Goal: Information Seeking & Learning: Learn about a topic

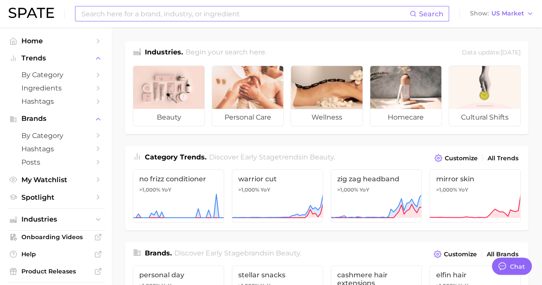
click at [136, 15] on input at bounding box center [245, 13] width 329 height 15
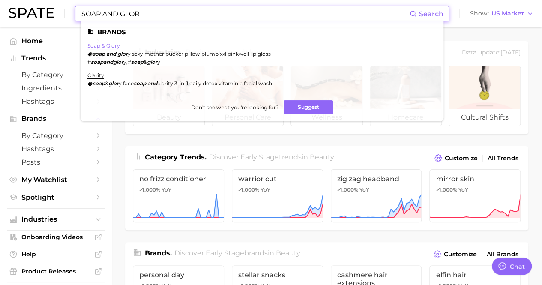
type input "SOAP AND GLOR"
click at [112, 44] on link "soap & glory" at bounding box center [103, 45] width 33 height 6
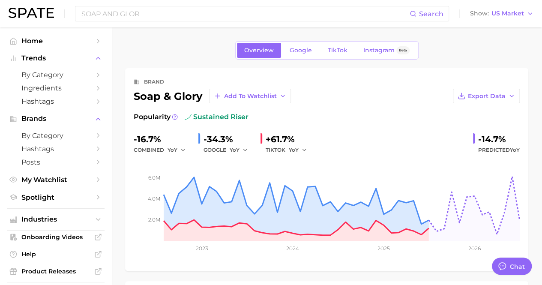
type textarea "x"
click at [303, 45] on link "Google" at bounding box center [300, 50] width 37 height 15
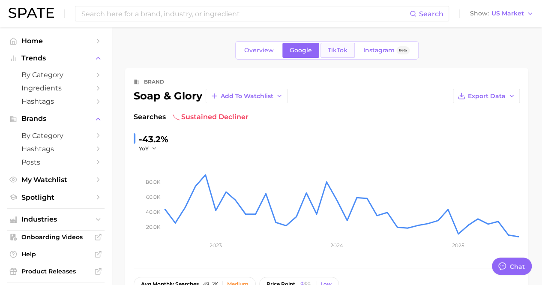
click at [333, 51] on span "TikTok" at bounding box center [338, 50] width 20 height 7
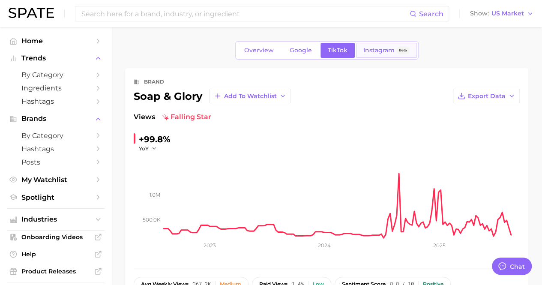
click at [373, 55] on link "Instagram Beta" at bounding box center [386, 50] width 61 height 15
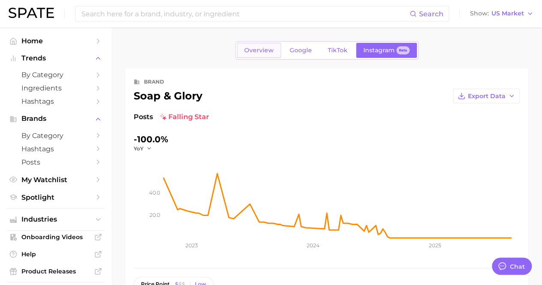
click at [265, 47] on span "Overview" at bounding box center [259, 50] width 30 height 7
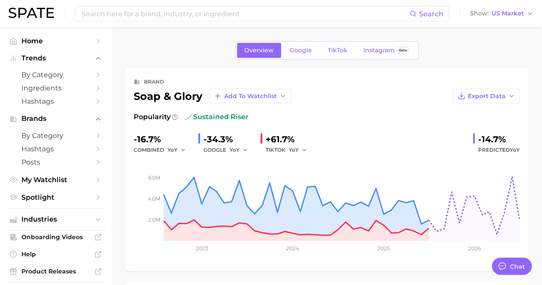
click at [478, 48] on div "Overview Google TikTok Instagram Beta" at bounding box center [326, 50] width 403 height 18
click at [312, 56] on link "Google" at bounding box center [300, 50] width 37 height 15
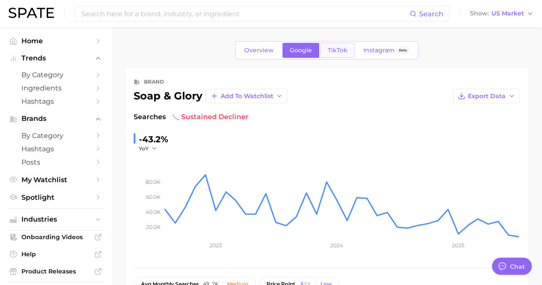
click at [336, 50] on span "TikTok" at bounding box center [338, 50] width 20 height 7
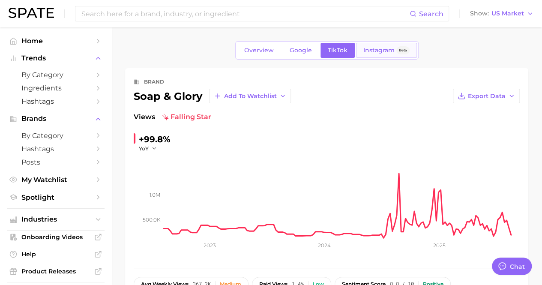
click at [370, 51] on span "Instagram" at bounding box center [378, 50] width 31 height 7
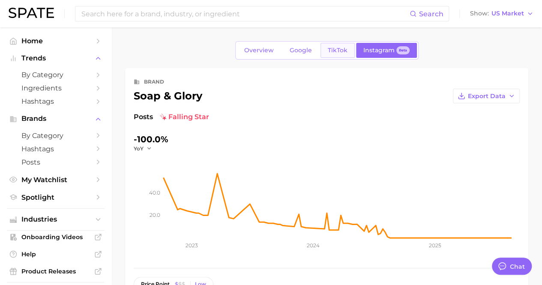
click at [338, 57] on link "TikTok" at bounding box center [337, 50] width 34 height 15
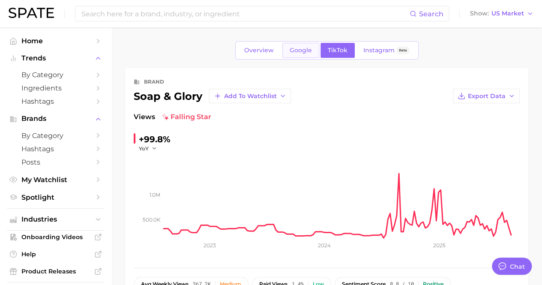
click at [298, 49] on span "Google" at bounding box center [300, 50] width 22 height 7
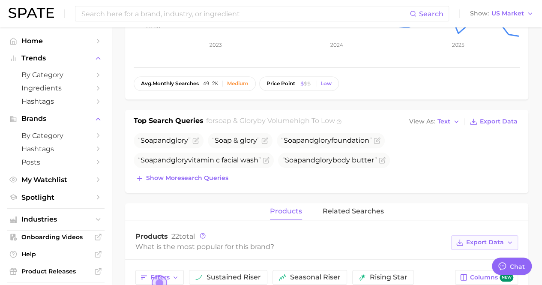
scroll to position [214, 0]
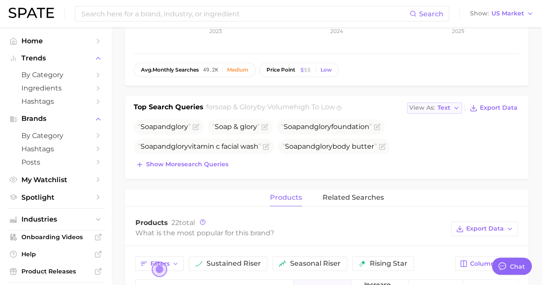
click at [459, 106] on icon "button" at bounding box center [456, 107] width 7 height 7
click at [445, 140] on button "Table" at bounding box center [454, 137] width 94 height 15
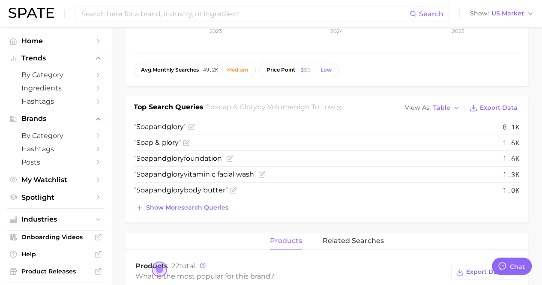
click at [534, 114] on main "Overview Google TikTok Instagram Beta brand soap & glory Add to Watchlist Expor…" at bounding box center [326, 236] width 430 height 847
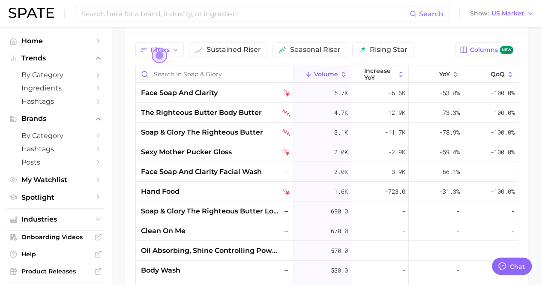
scroll to position [428, 0]
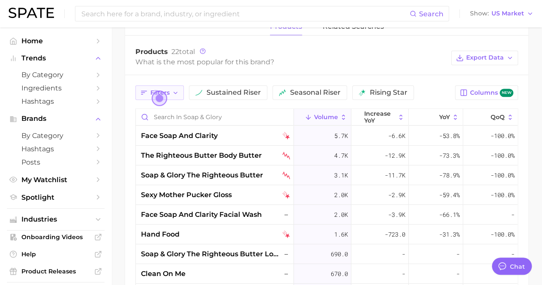
click at [174, 92] on polyline "button" at bounding box center [175, 93] width 3 height 2
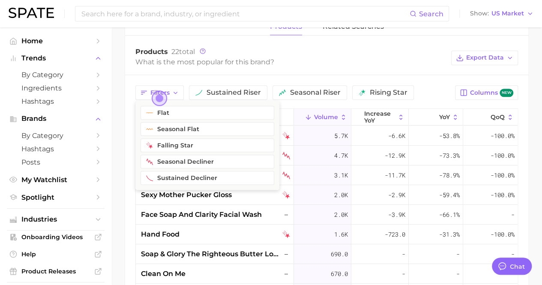
click at [540, 147] on main "Overview Google TikTok Instagram Beta brand soap & glory Add to Watchlist Expor…" at bounding box center [326, 22] width 430 height 847
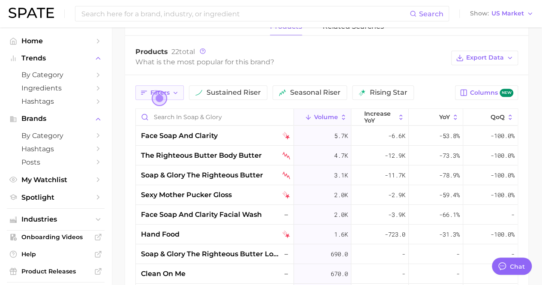
click at [170, 92] on button "Filters" at bounding box center [159, 92] width 48 height 15
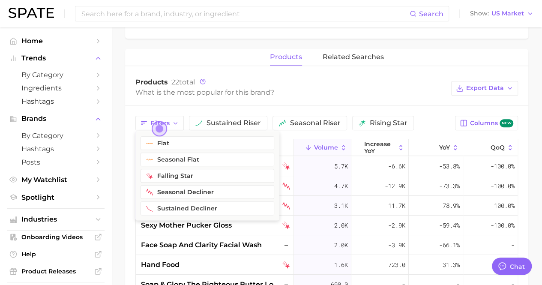
scroll to position [214, 0]
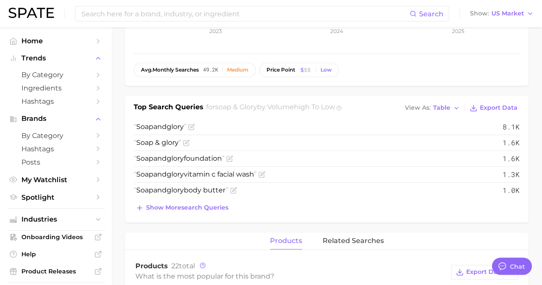
click at [401, 230] on div "brand soap & glory Add to Watchlist Export Data Searches sustained decliner -43…" at bounding box center [326, 236] width 403 height 764
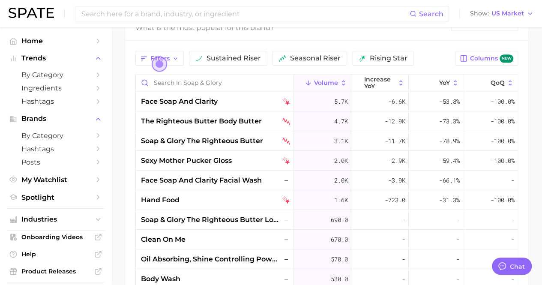
scroll to position [420, 0]
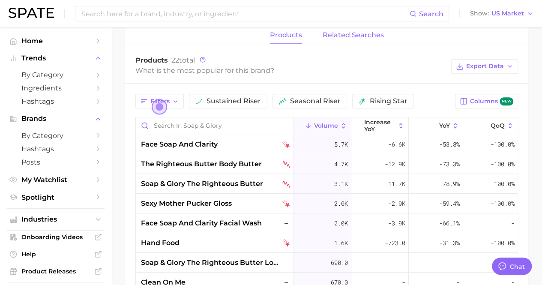
click at [351, 36] on span "related searches" at bounding box center [352, 35] width 61 height 8
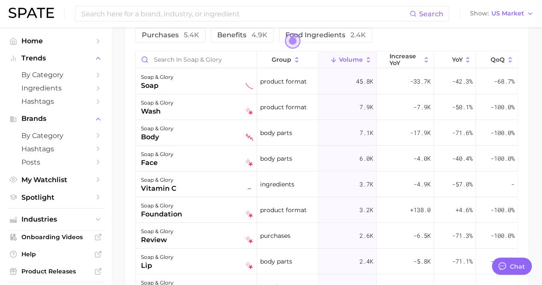
scroll to position [248, 0]
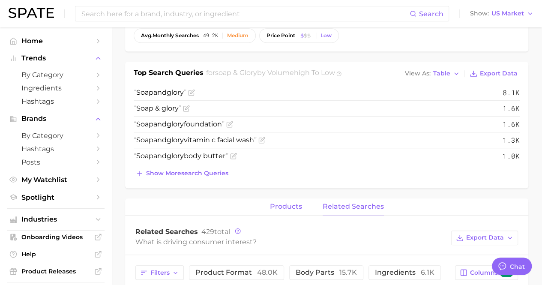
click at [283, 212] on button "products" at bounding box center [286, 206] width 32 height 17
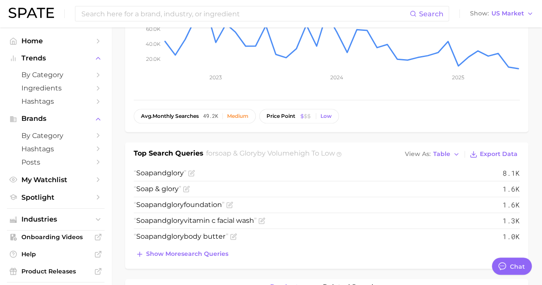
scroll to position [171, 0]
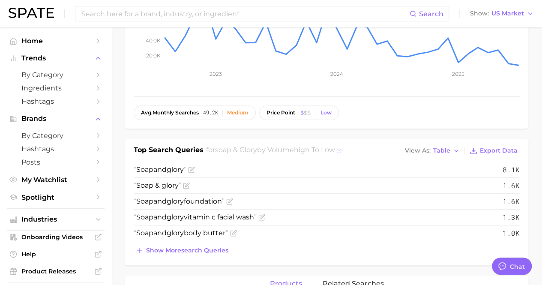
click at [341, 149] on icon at bounding box center [338, 150] width 5 height 5
click at [339, 149] on icon at bounding box center [338, 149] width 1 height 1
click at [341, 149] on icon at bounding box center [338, 150] width 5 height 5
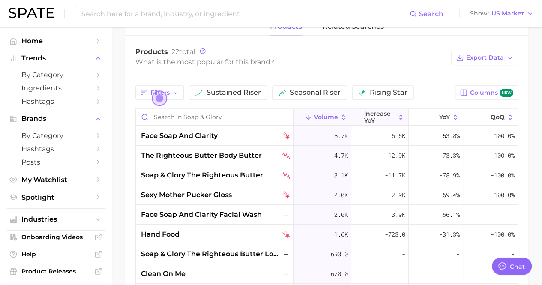
scroll to position [385, 0]
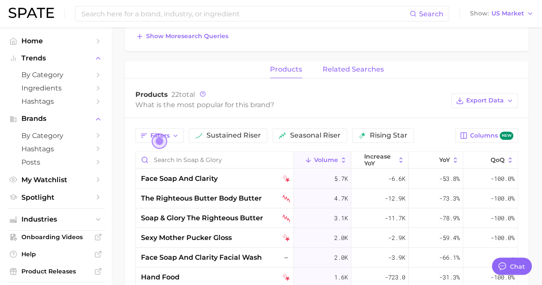
click at [357, 67] on span "related searches" at bounding box center [352, 70] width 61 height 8
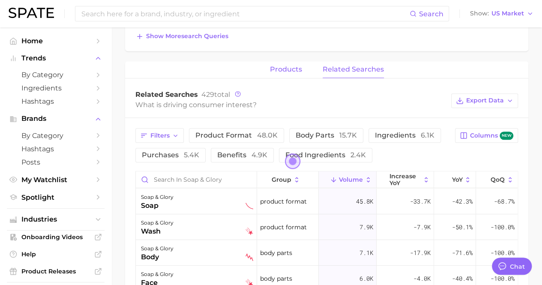
click at [299, 73] on button "products" at bounding box center [286, 69] width 32 height 17
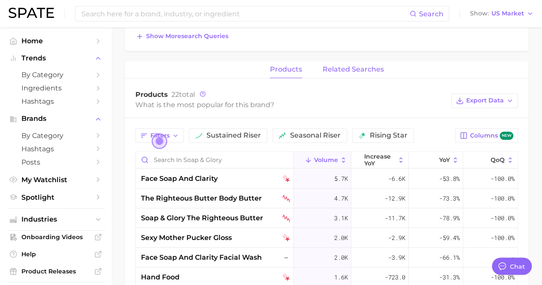
click at [353, 74] on button "related searches" at bounding box center [352, 69] width 61 height 17
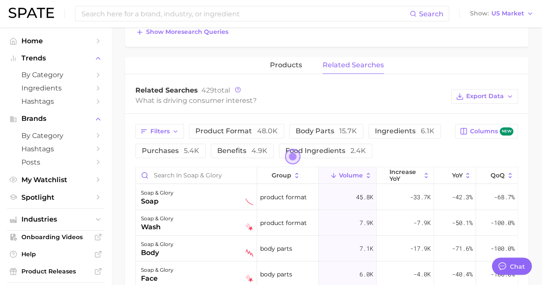
scroll to position [343, 0]
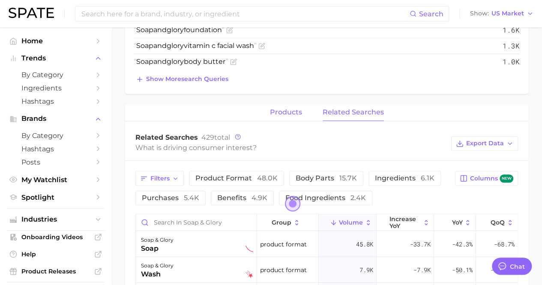
click at [282, 112] on span "products" at bounding box center [286, 112] width 32 height 8
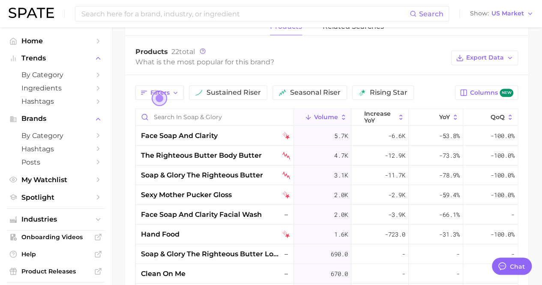
scroll to position [385, 0]
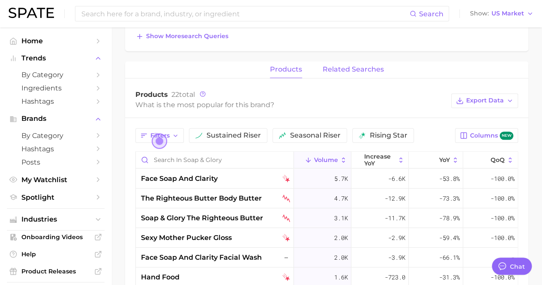
drag, startPoint x: 357, startPoint y: 63, endPoint x: 358, endPoint y: 67, distance: 4.4
click at [357, 63] on button "related searches" at bounding box center [352, 69] width 61 height 17
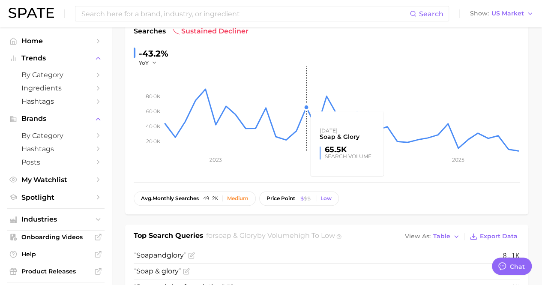
scroll to position [0, 0]
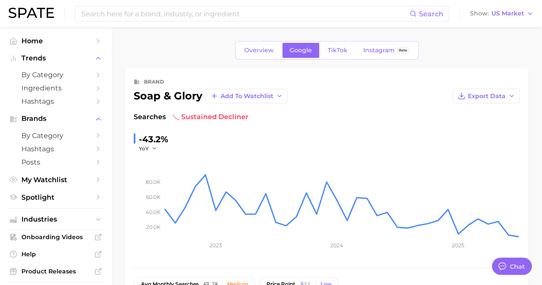
click at [325, 42] on div "Overview Google TikTok Instagram Beta" at bounding box center [326, 50] width 183 height 18
click at [340, 52] on span "TikTok" at bounding box center [338, 50] width 20 height 7
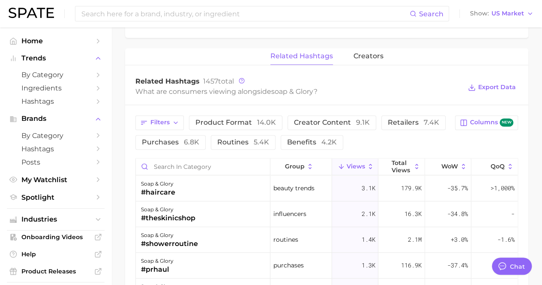
scroll to position [600, 0]
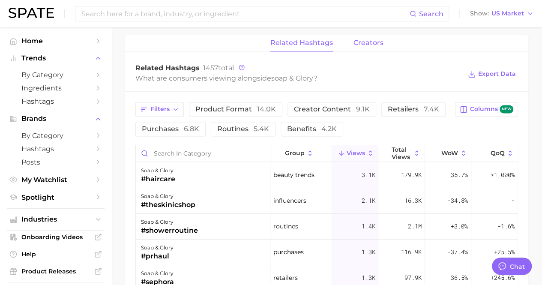
click at [367, 45] on button "creators" at bounding box center [368, 43] width 30 height 17
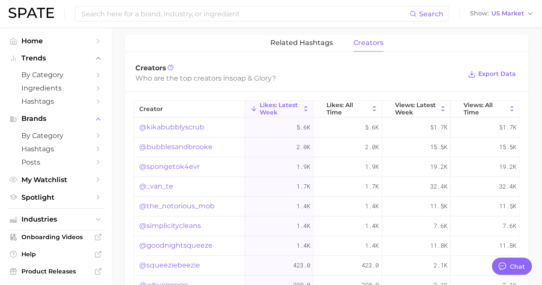
drag, startPoint x: 316, startPoint y: 39, endPoint x: 317, endPoint y: 50, distance: 11.2
click at [316, 39] on span "related hashtags" at bounding box center [301, 43] width 63 height 8
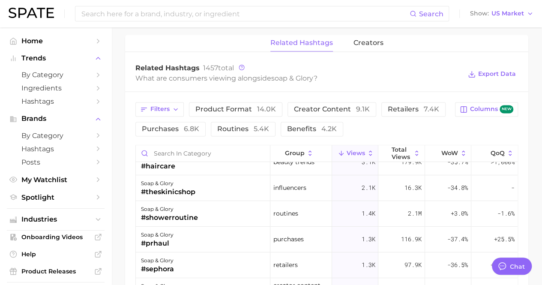
scroll to position [0, 0]
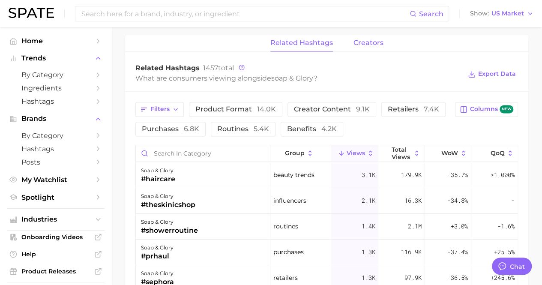
click at [373, 44] on span "creators" at bounding box center [368, 43] width 30 height 8
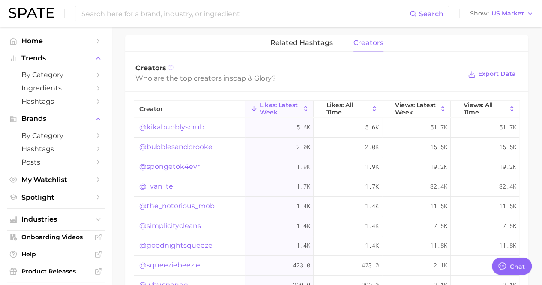
click at [171, 66] on icon at bounding box center [170, 67] width 6 height 6
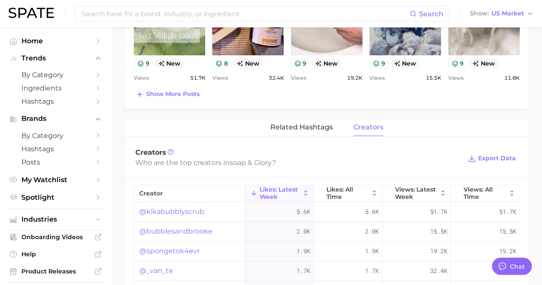
scroll to position [557, 0]
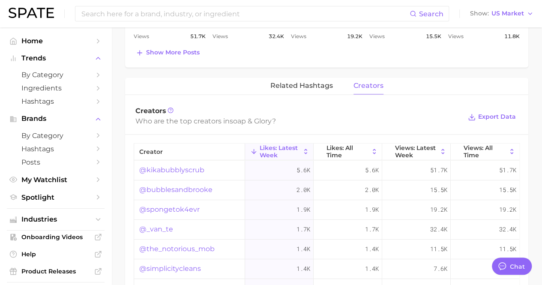
click at [199, 166] on link "@kikabubblyscrub" at bounding box center [171, 170] width 65 height 10
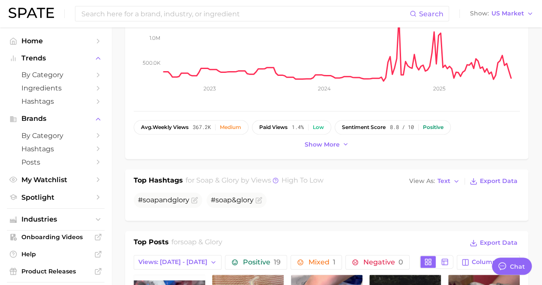
scroll to position [0, 0]
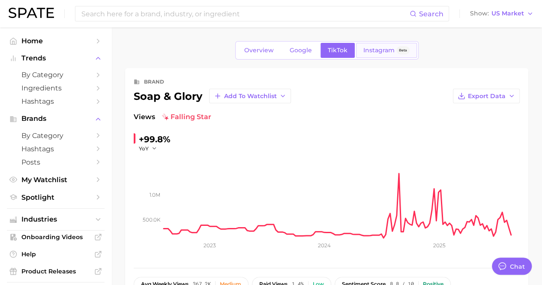
click at [363, 51] on span "Instagram" at bounding box center [378, 50] width 31 height 7
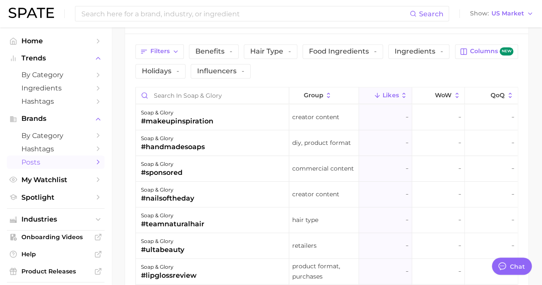
scroll to position [642, 0]
